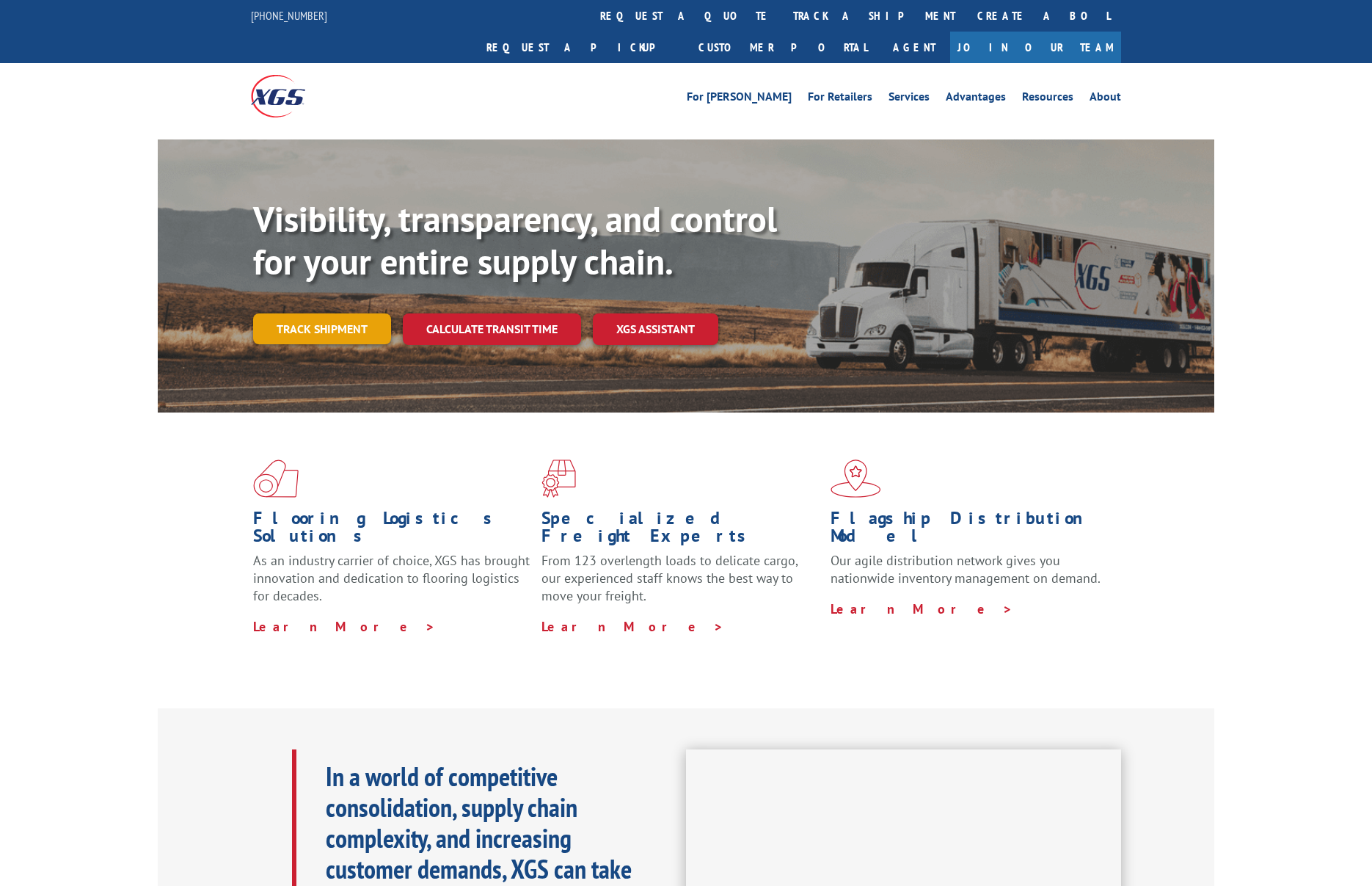
click at [339, 313] on link "Track shipment" at bounding box center [322, 328] width 138 height 31
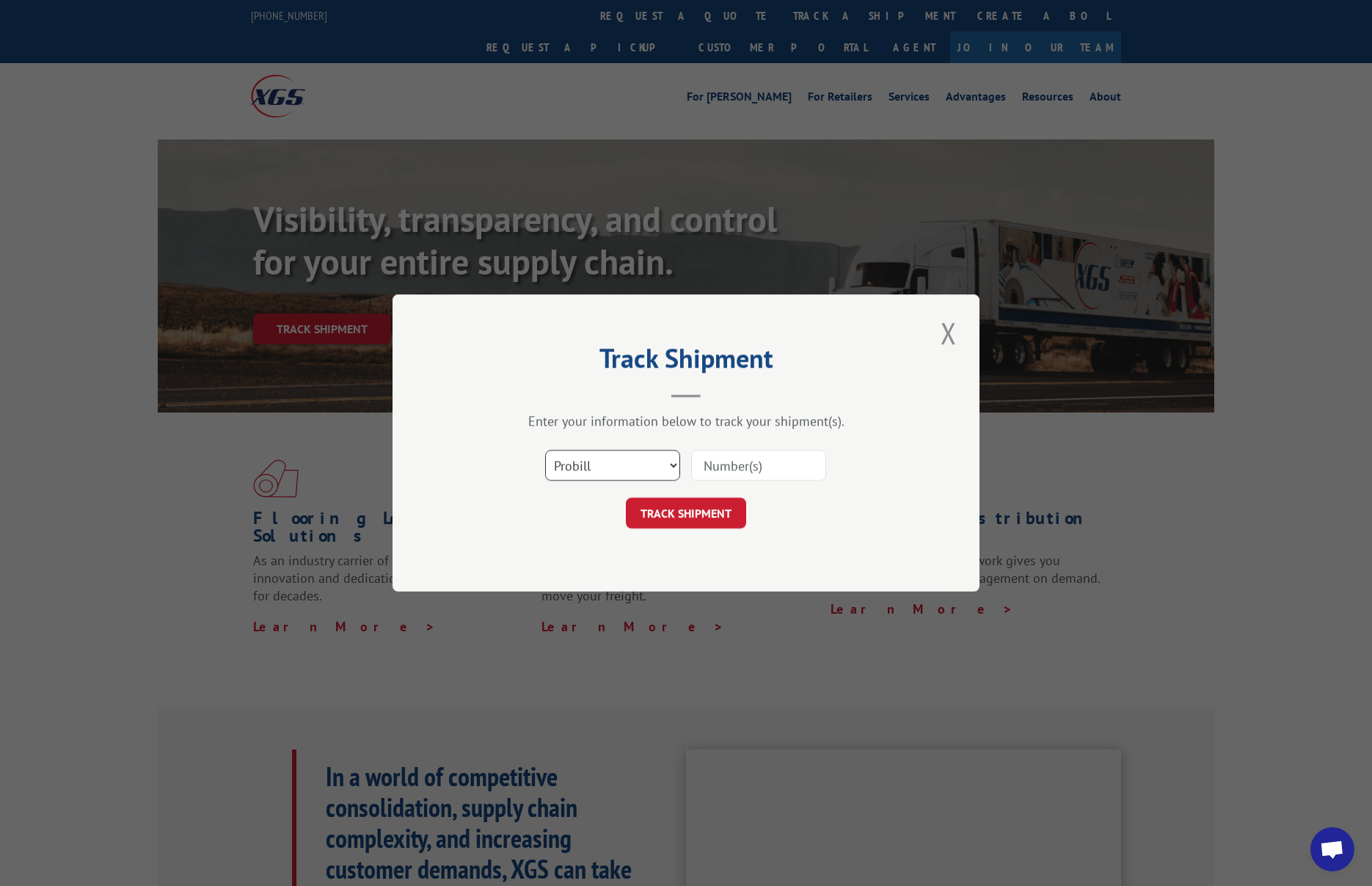
click at [647, 465] on select "Select category... Probill BOL PO" at bounding box center [613, 465] width 135 height 31
select select "bol"
click at [546, 450] on select "Select category... Probill BOL PO" at bounding box center [613, 465] width 135 height 31
click at [745, 464] on input at bounding box center [759, 465] width 135 height 31
paste input "523682421"
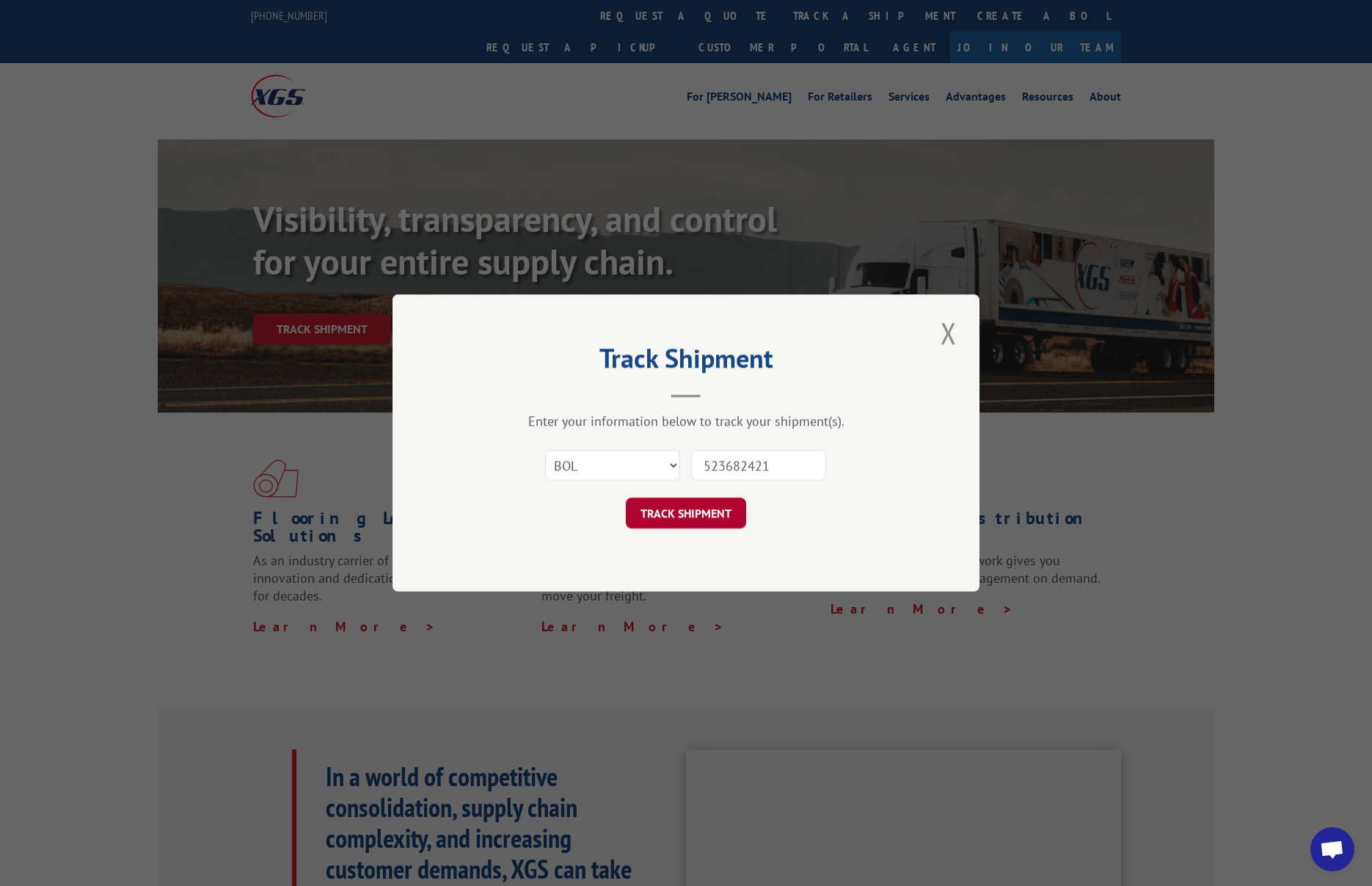
type input "523682421"
click at [703, 511] on button "TRACK SHIPMENT" at bounding box center [686, 513] width 120 height 31
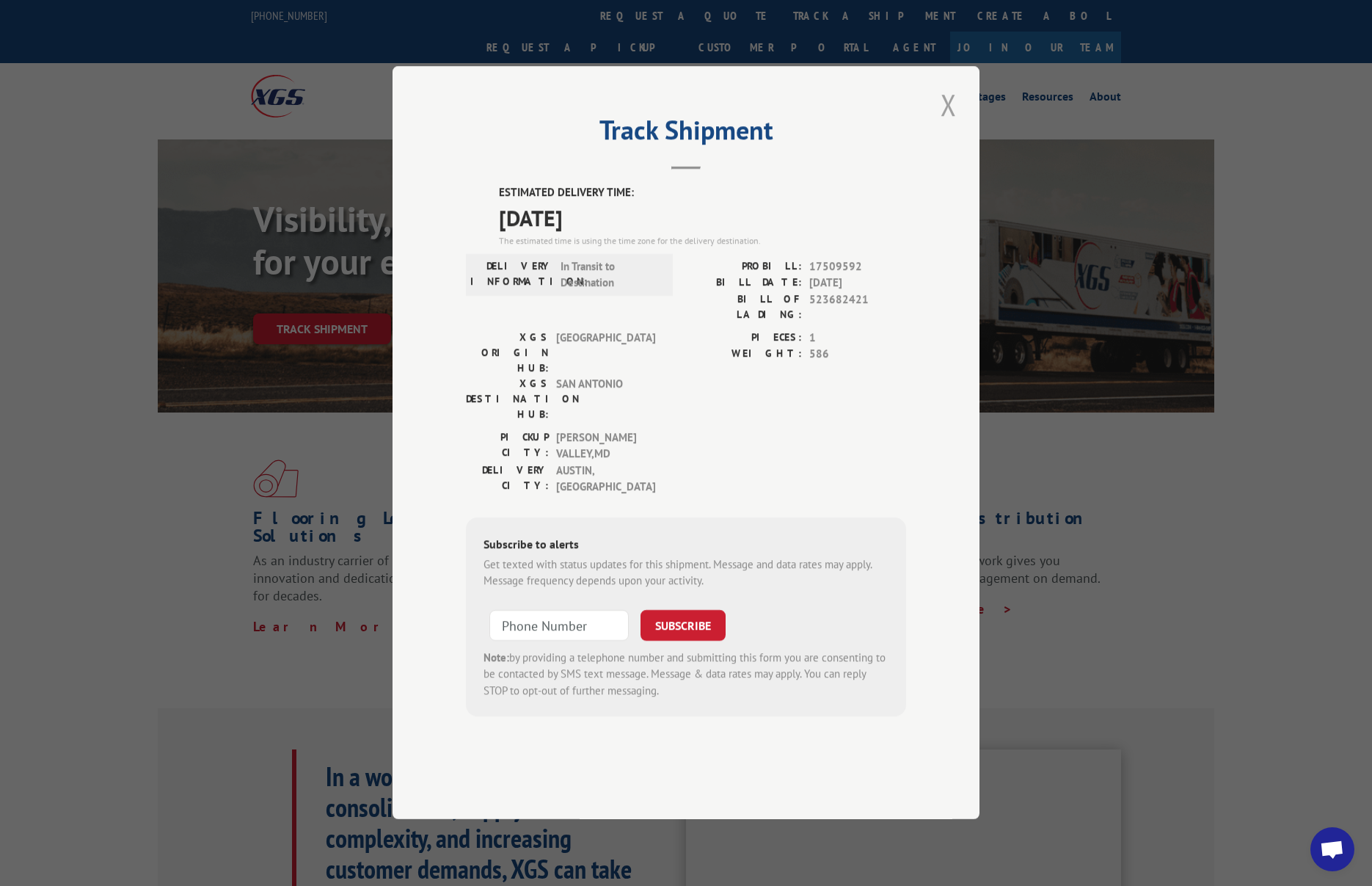
click at [947, 125] on button "Close modal" at bounding box center [948, 105] width 25 height 40
